Goal: Task Accomplishment & Management: Manage account settings

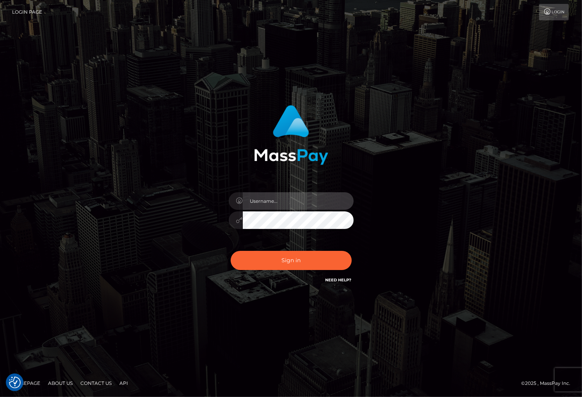
click at [270, 200] on input "text" at bounding box center [298, 201] width 111 height 18
type input "christianc.xcite"
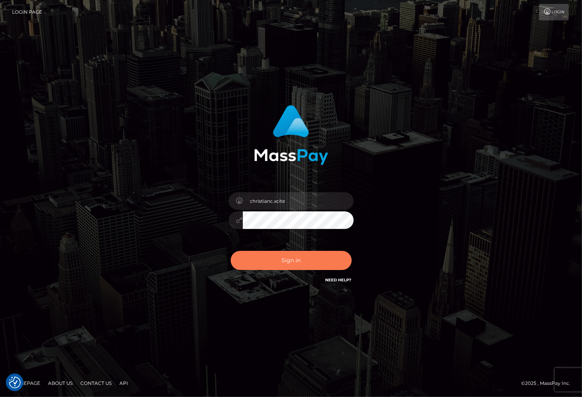
click at [294, 265] on button "Sign in" at bounding box center [291, 260] width 121 height 19
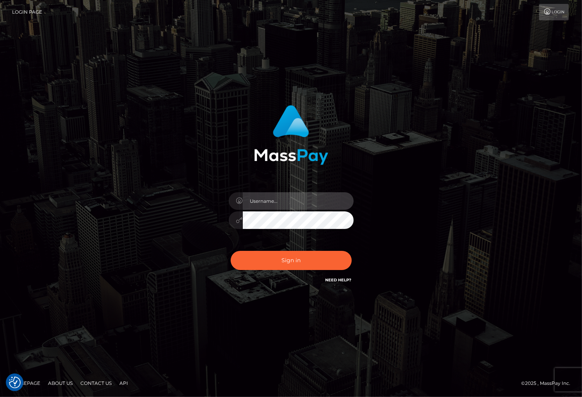
click at [279, 200] on input "text" at bounding box center [298, 201] width 111 height 18
type input "christianc.xcite"
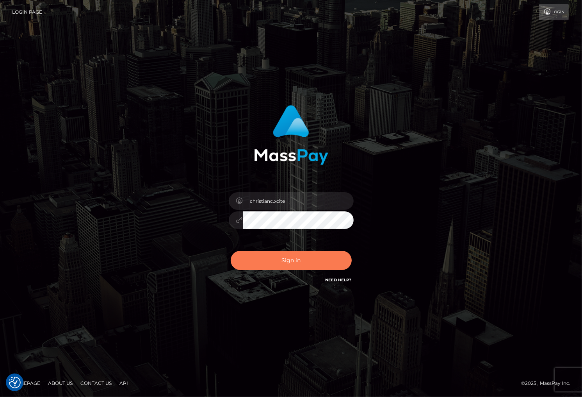
click at [281, 259] on button "Sign in" at bounding box center [291, 260] width 121 height 19
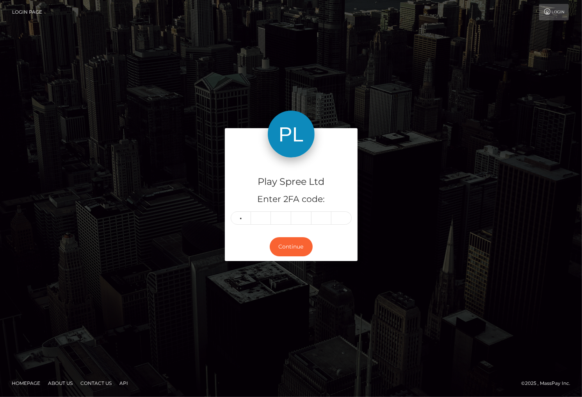
type input "3"
type input "0"
type input "2"
type input "6"
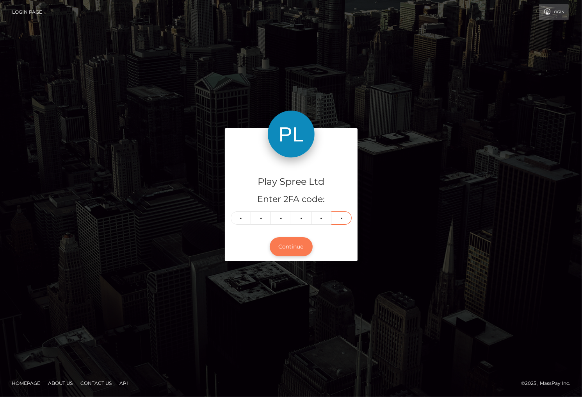
type input "4"
click at [288, 249] on button "Continue" at bounding box center [291, 246] width 43 height 19
drag, startPoint x: 445, startPoint y: 49, endPoint x: 448, endPoint y: 55, distance: 6.8
click at [445, 50] on div "Play Spree Ltd Enter 2FA code: 3 0 2 2 6 4 302264 Continue Homepage" at bounding box center [291, 198] width 582 height 397
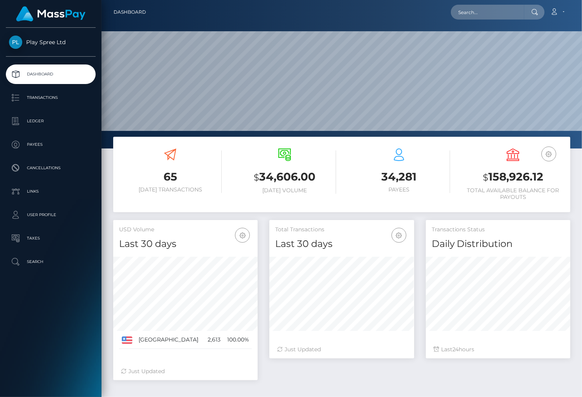
scroll to position [138, 145]
click at [503, 175] on h3 "$ 158,926.12" at bounding box center [513, 177] width 103 height 16
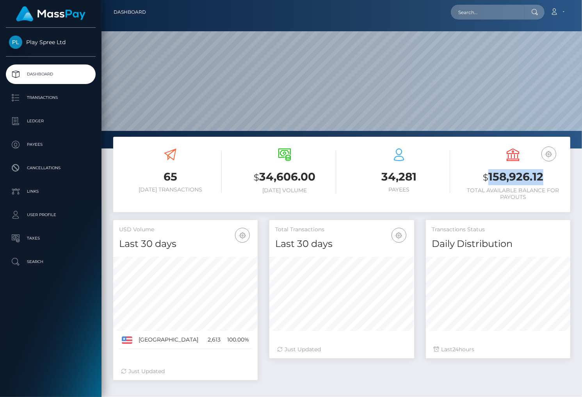
click at [503, 175] on h3 "$ 158,926.12" at bounding box center [513, 177] width 103 height 16
click at [339, 4] on div "Loading... Loading... Account Edit Profile Logout" at bounding box center [361, 12] width 418 height 16
